Goal: Find specific page/section: Find specific page/section

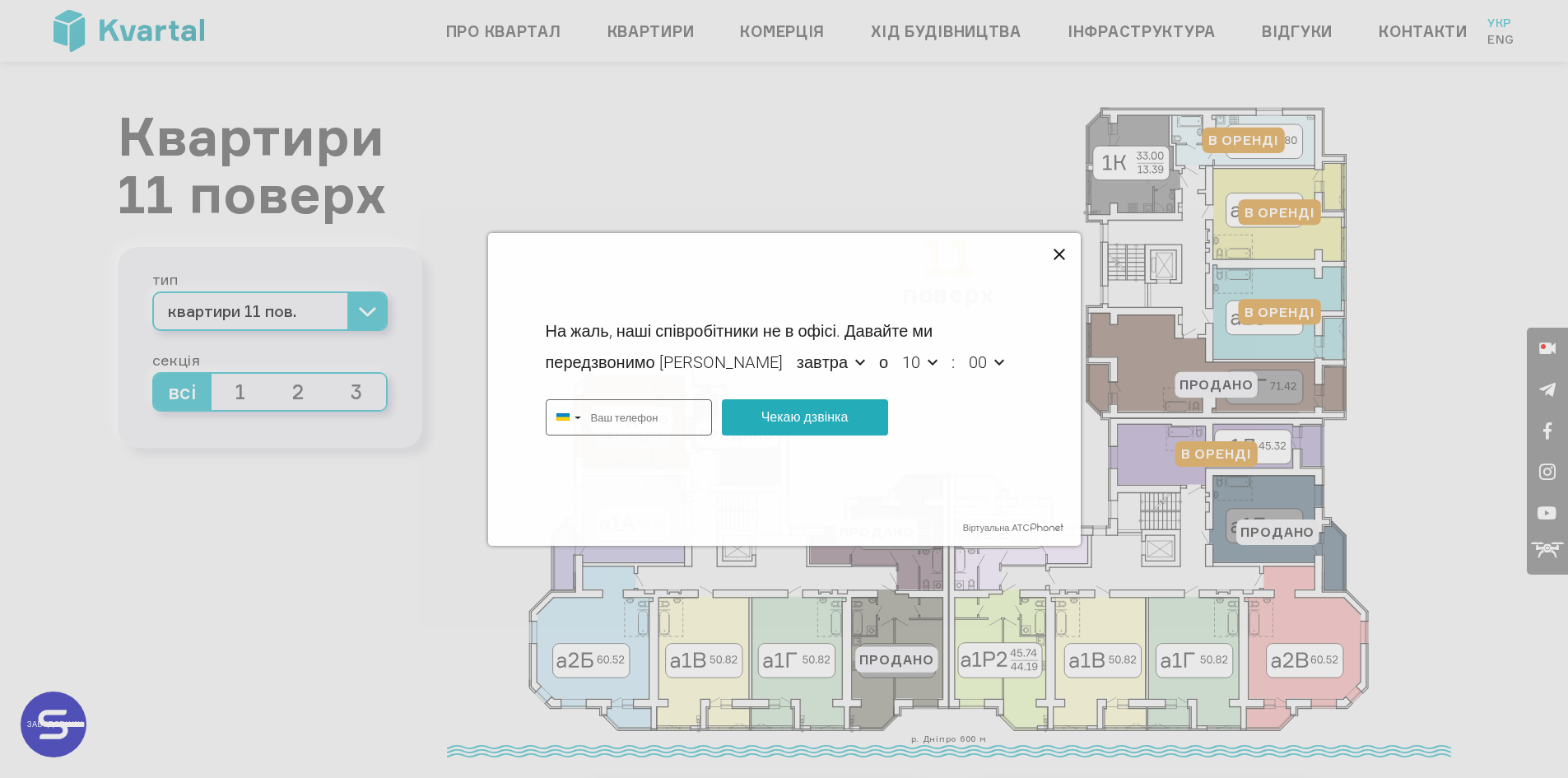
click at [1059, 254] on icon at bounding box center [1059, 254] width 12 height 12
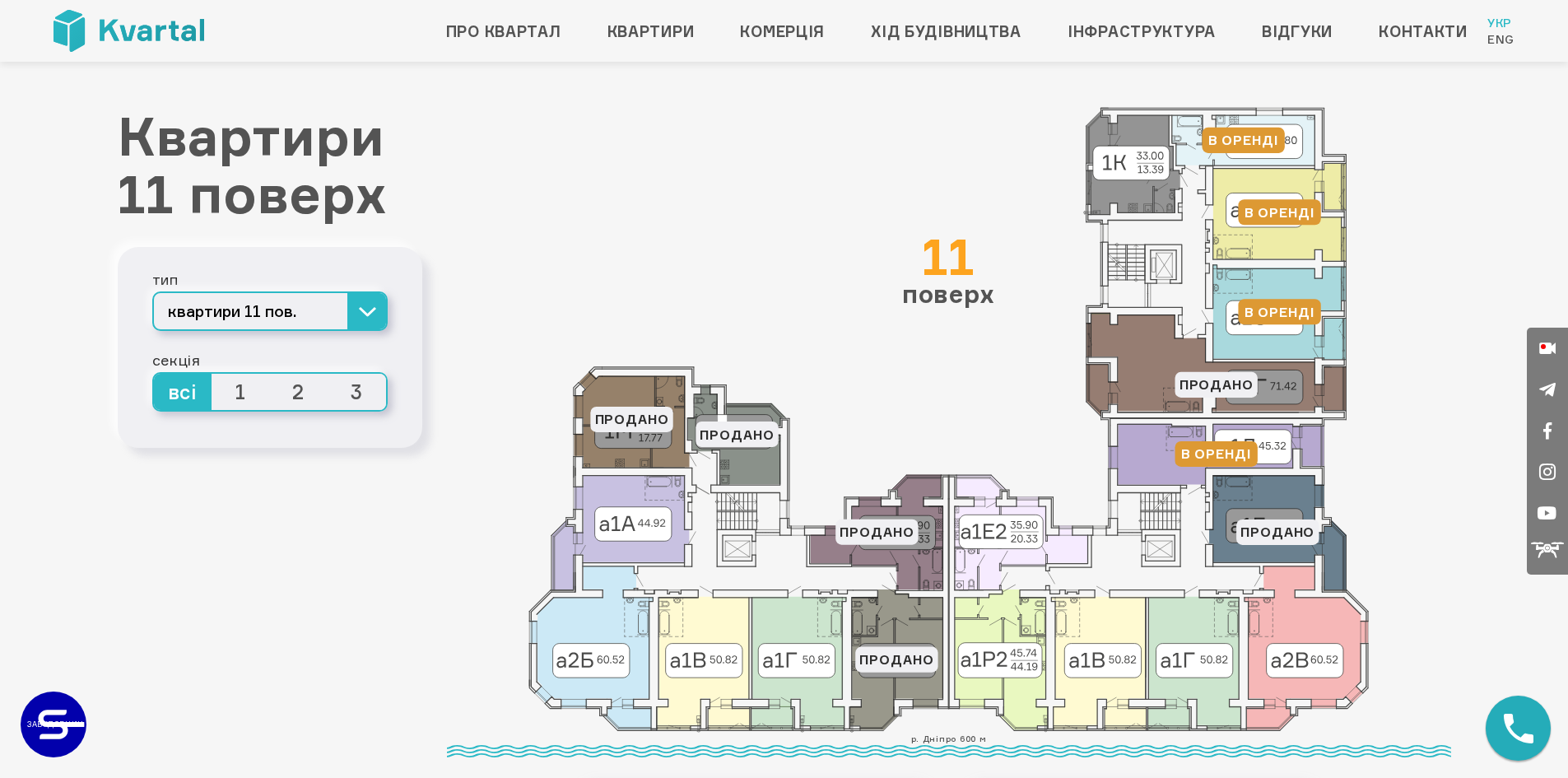
type input "+380687362001"
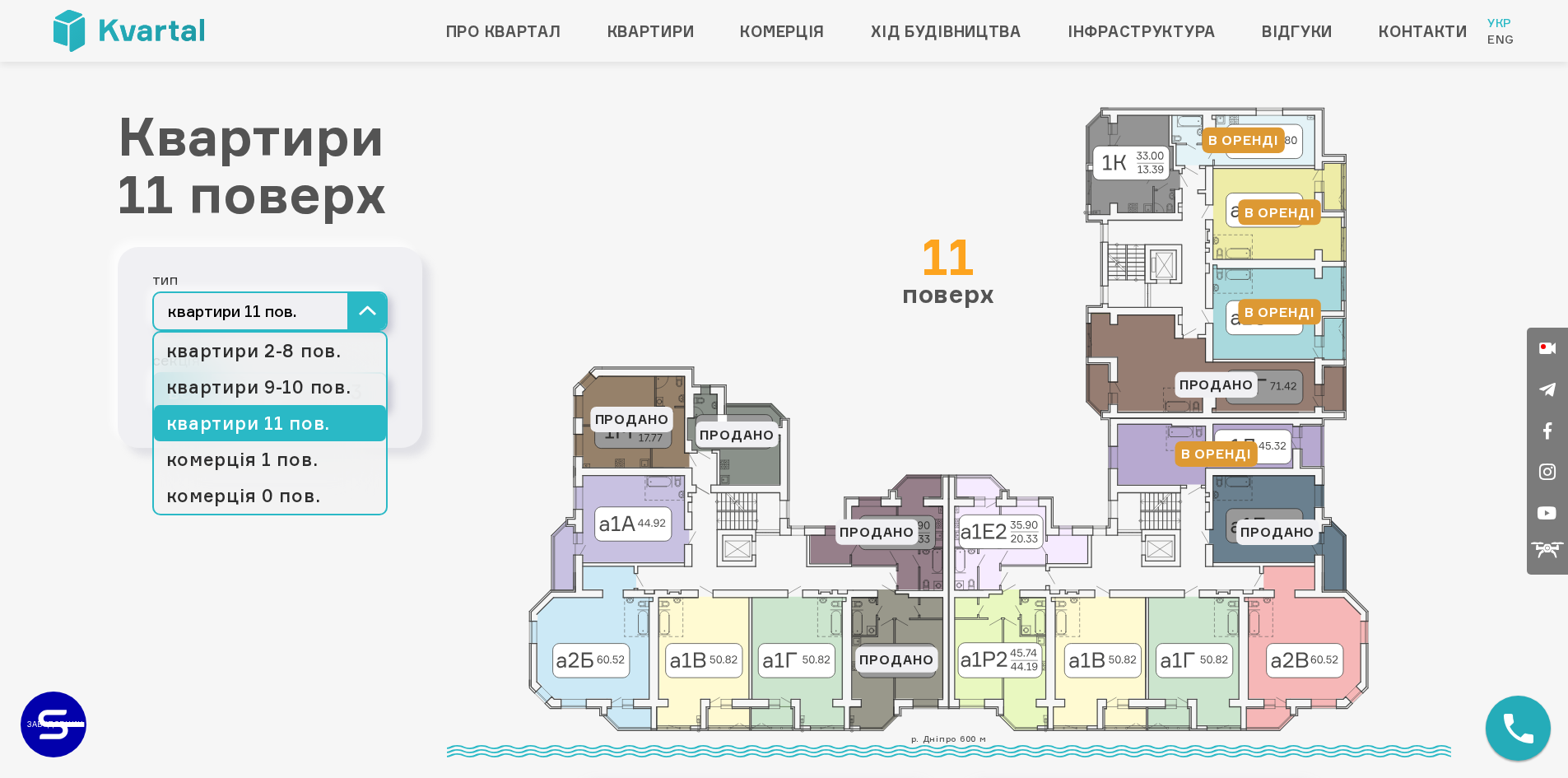
click at [312, 308] on button "квартири 11 пов." at bounding box center [270, 310] width 236 height 39
click at [299, 388] on link "квартири 9-10 пов." at bounding box center [270, 387] width 232 height 37
